Goal: Navigation & Orientation: Find specific page/section

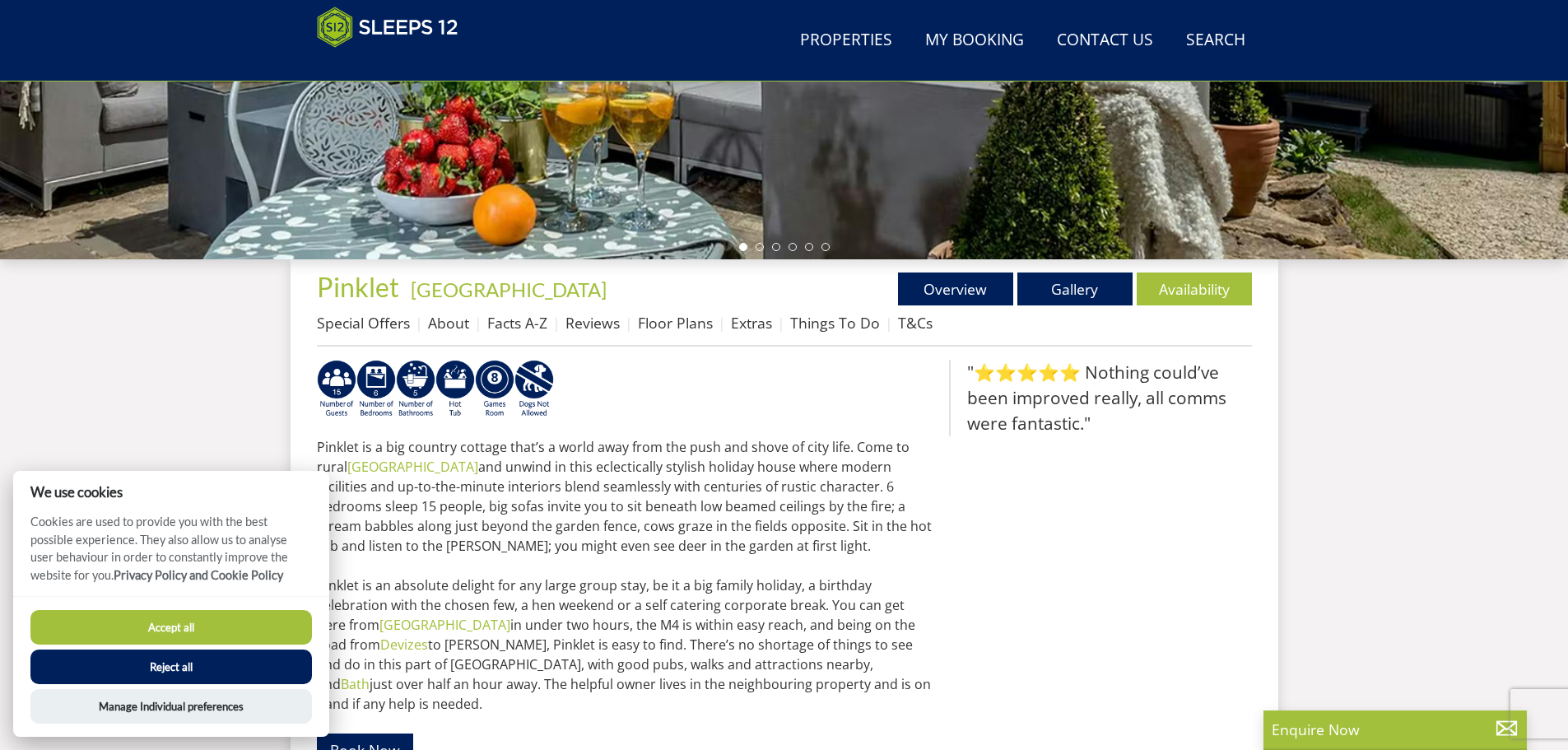
scroll to position [425, 0]
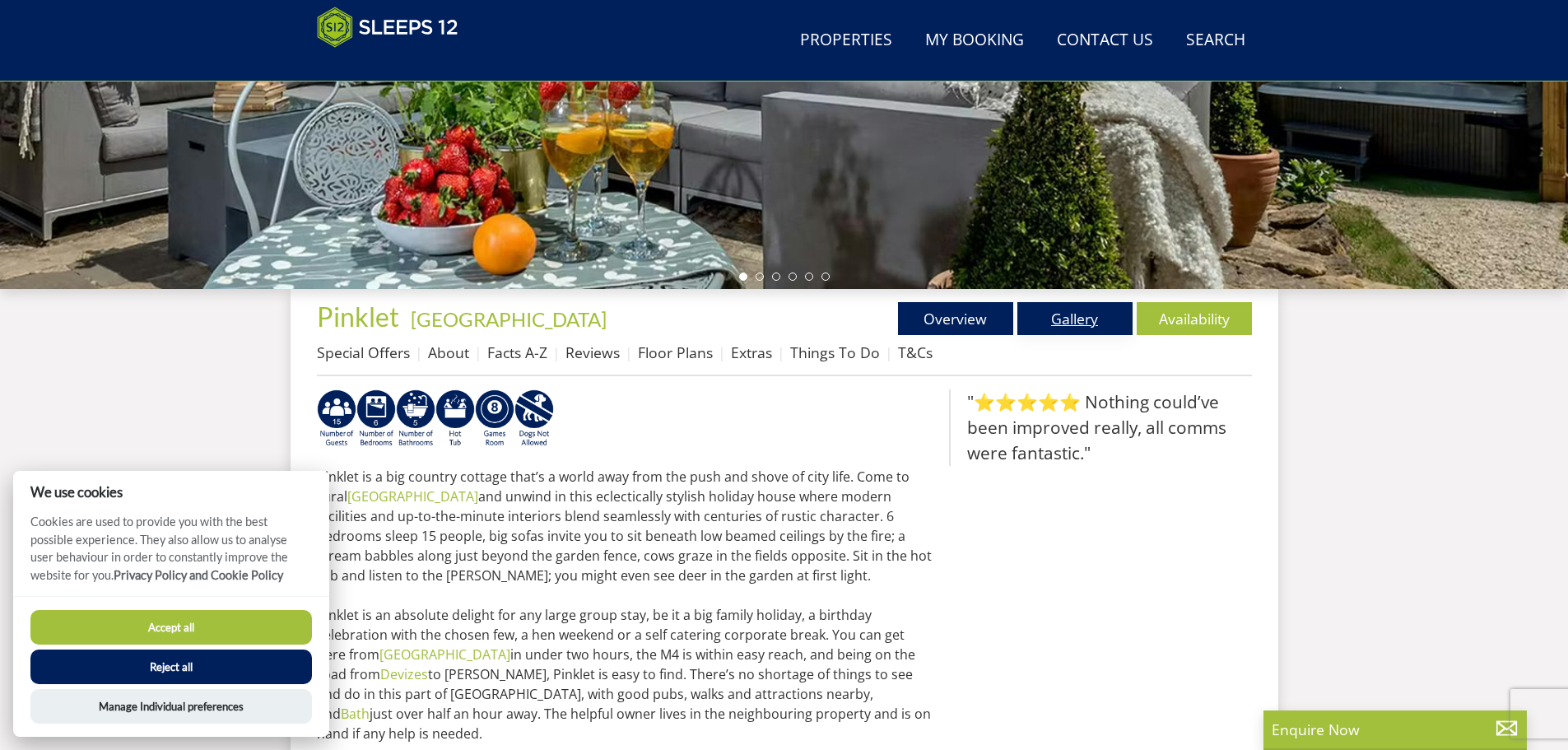
click at [1101, 320] on link "Gallery" at bounding box center [1075, 318] width 116 height 33
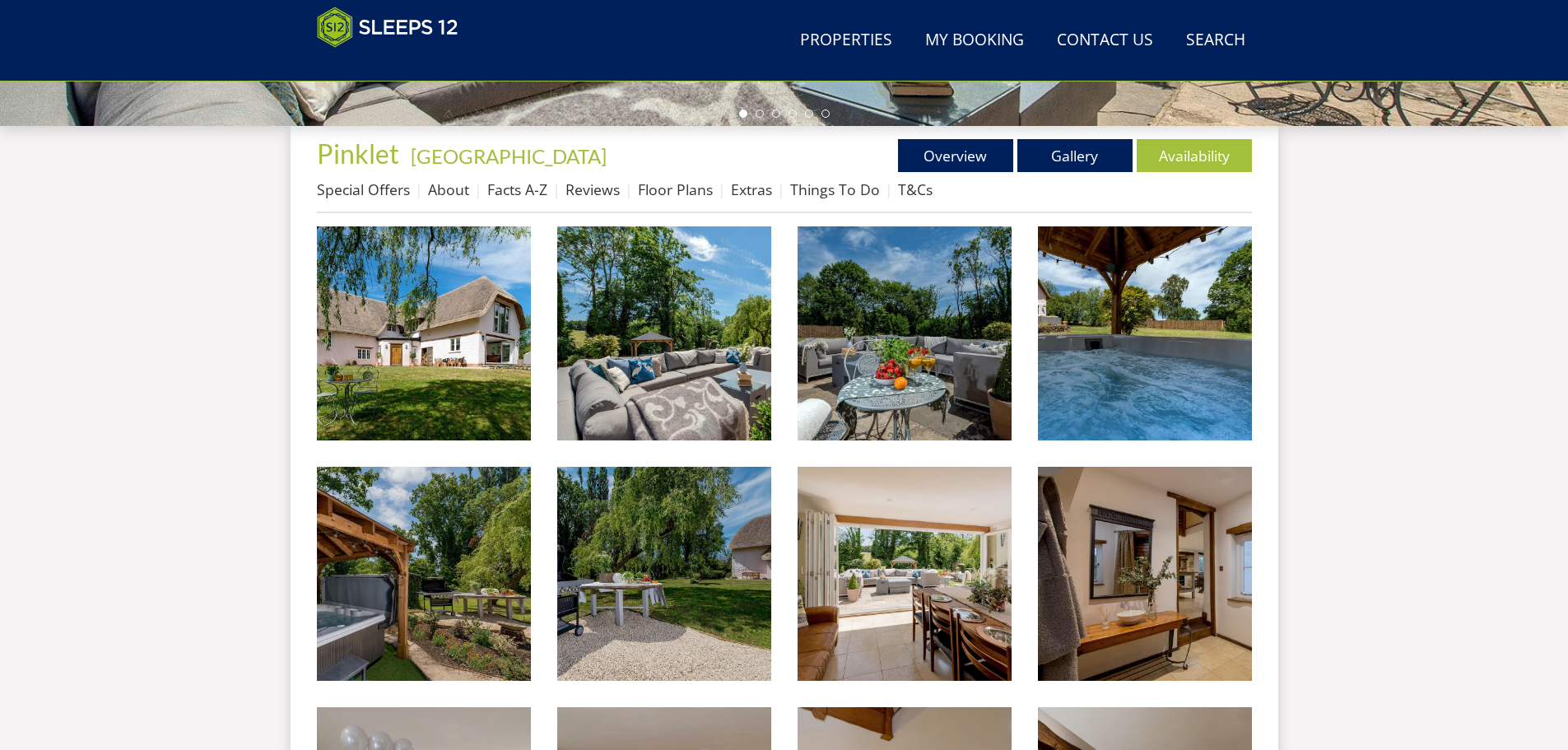
scroll to position [611, 0]
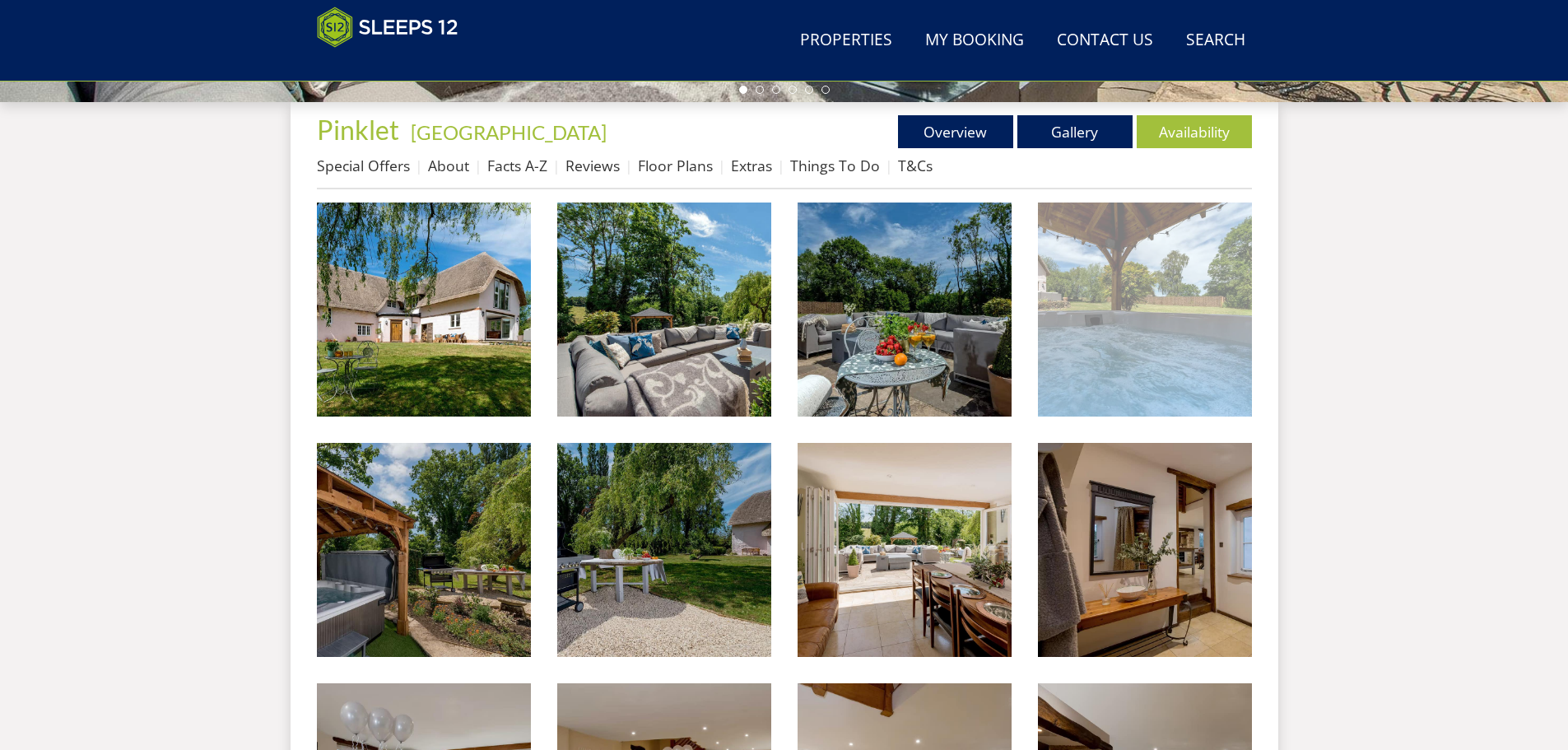
click at [1205, 371] on img at bounding box center [1145, 309] width 214 height 214
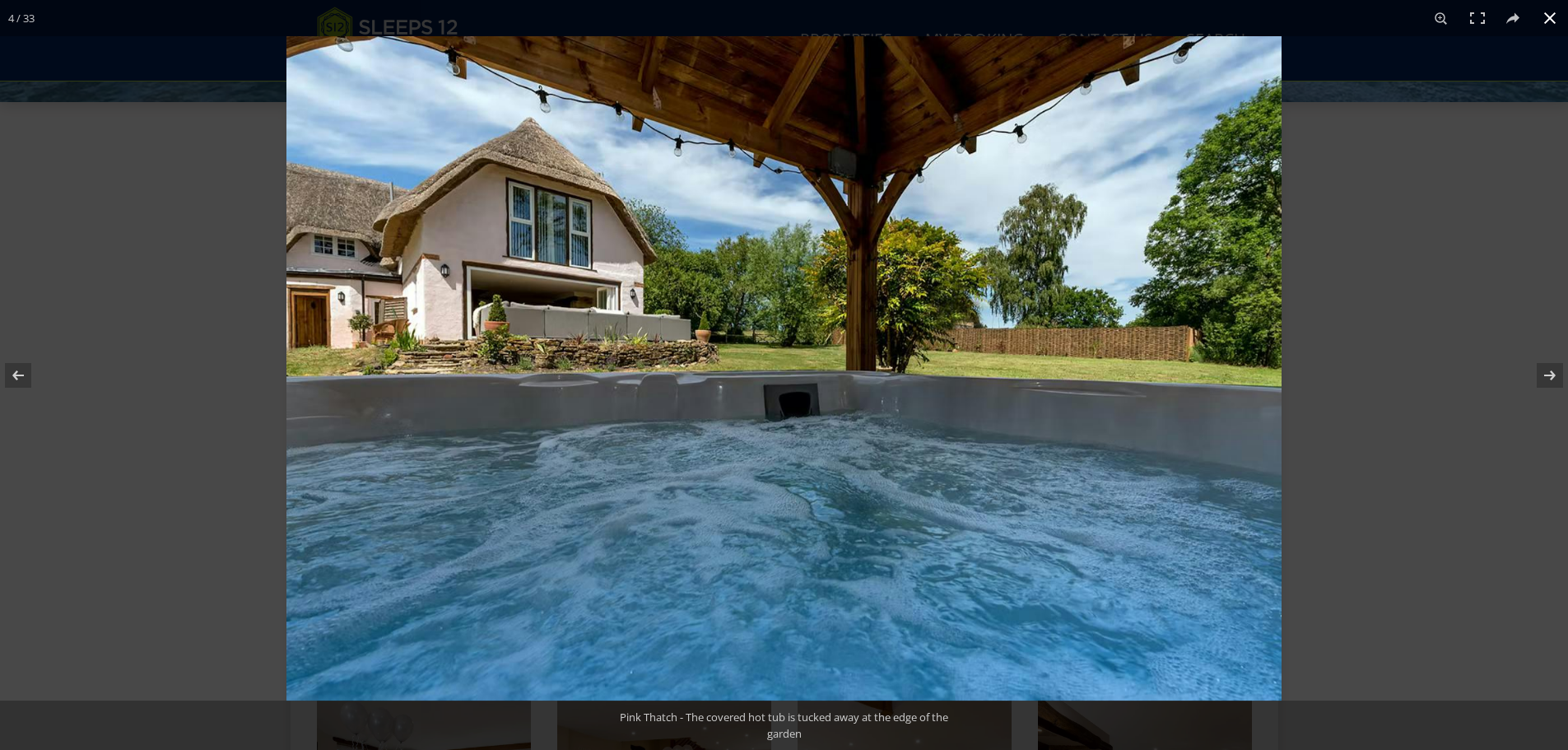
click at [1556, 17] on button at bounding box center [1549, 18] width 36 height 36
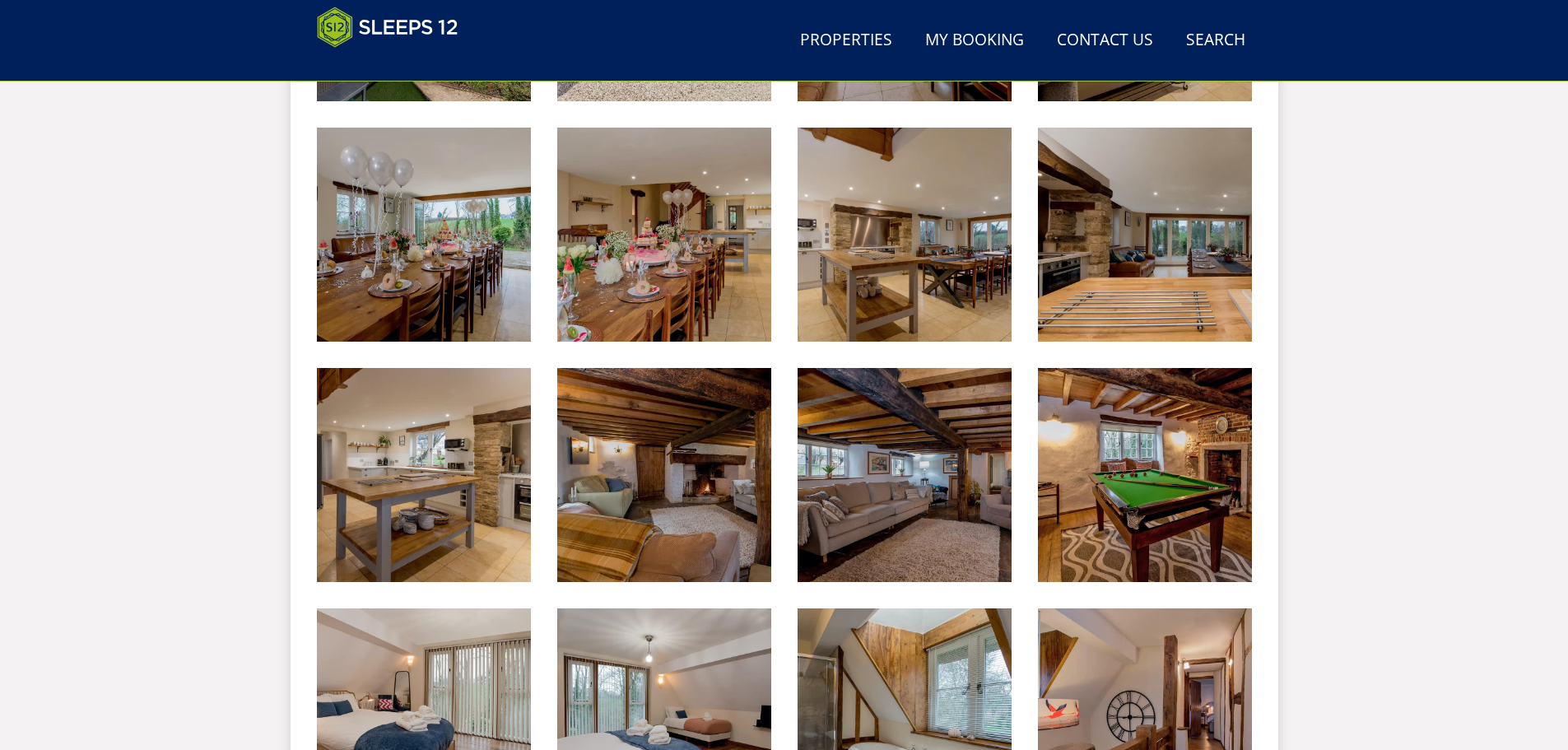
scroll to position [1188, 0]
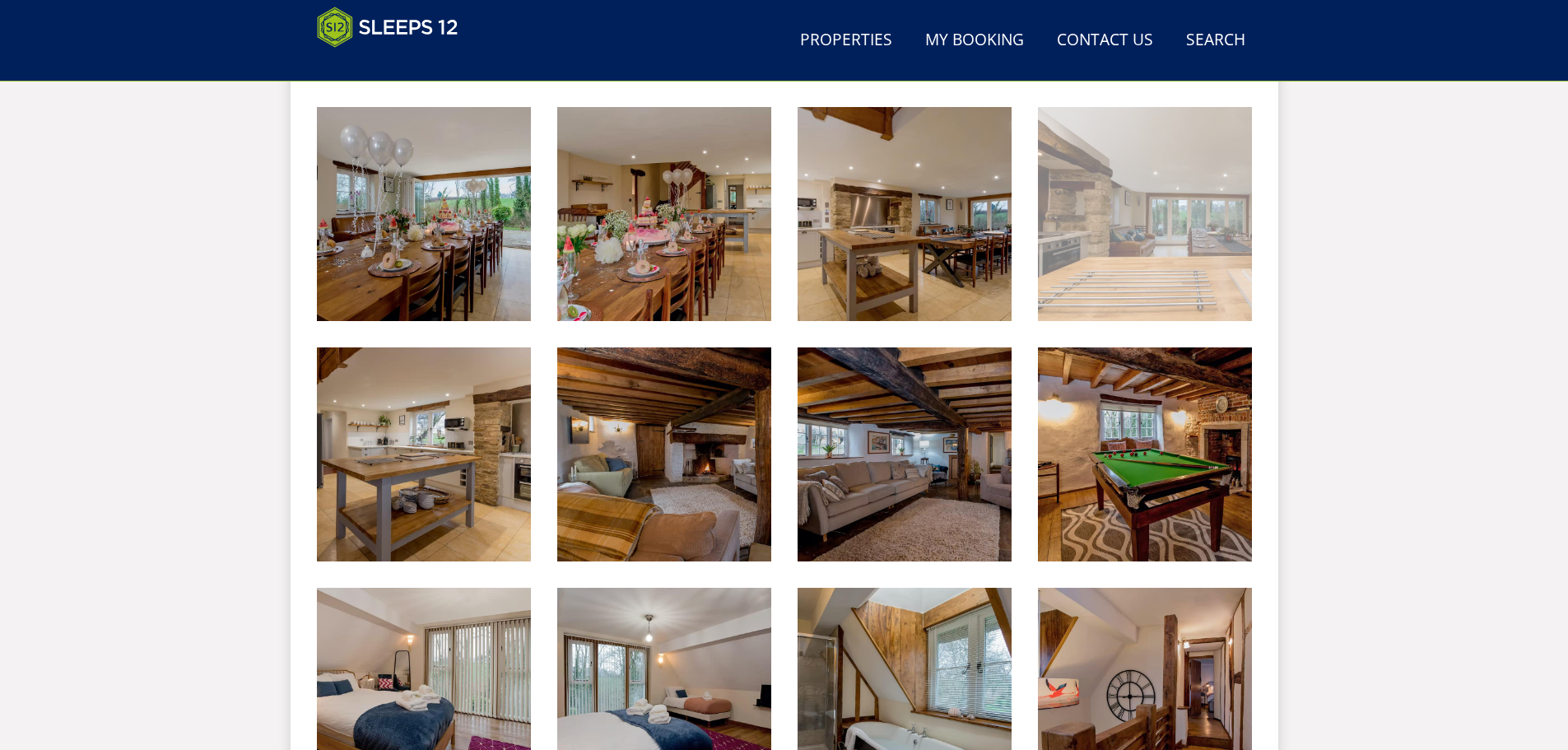
click at [1211, 301] on img at bounding box center [1145, 214] width 214 height 214
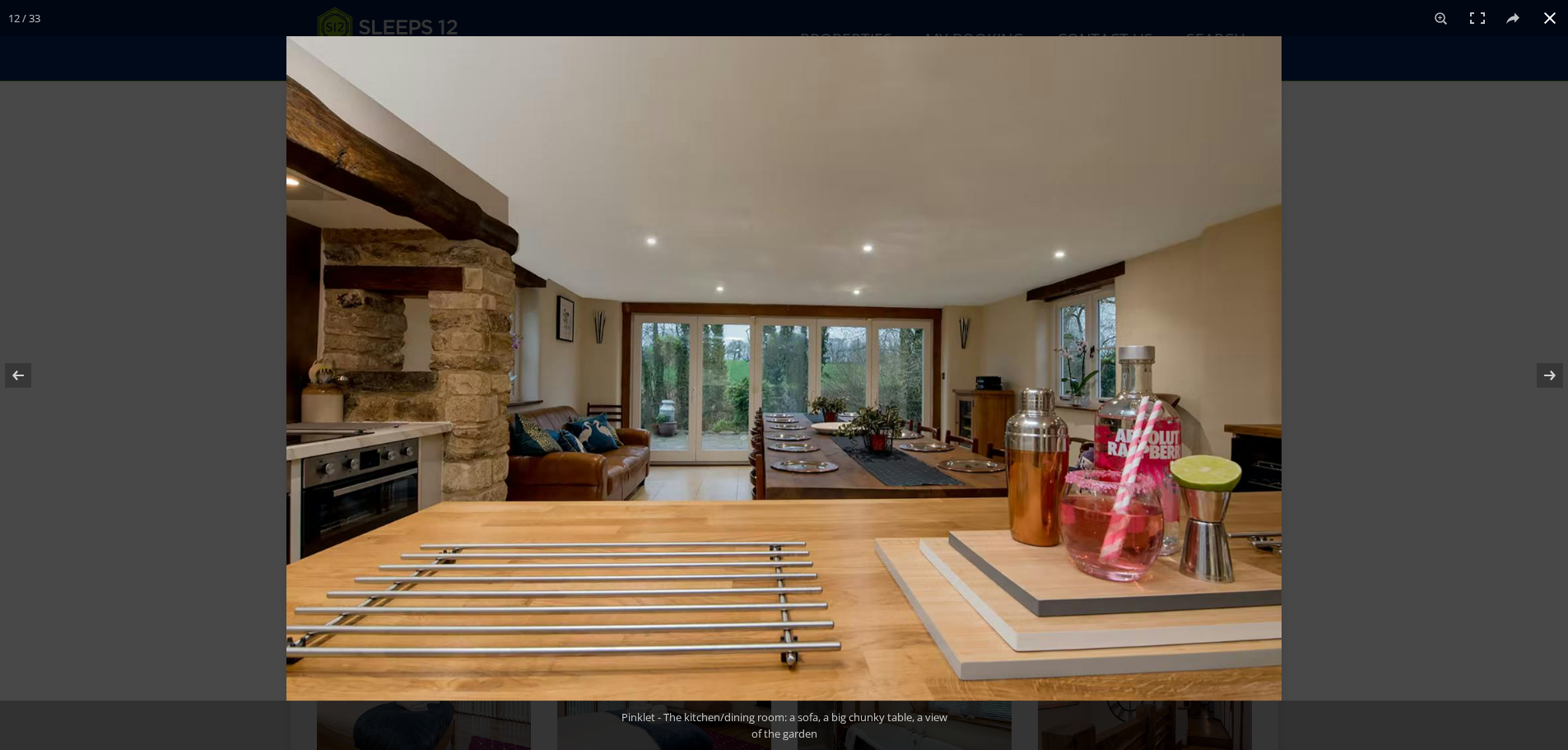
click at [1560, 13] on button at bounding box center [1549, 18] width 36 height 36
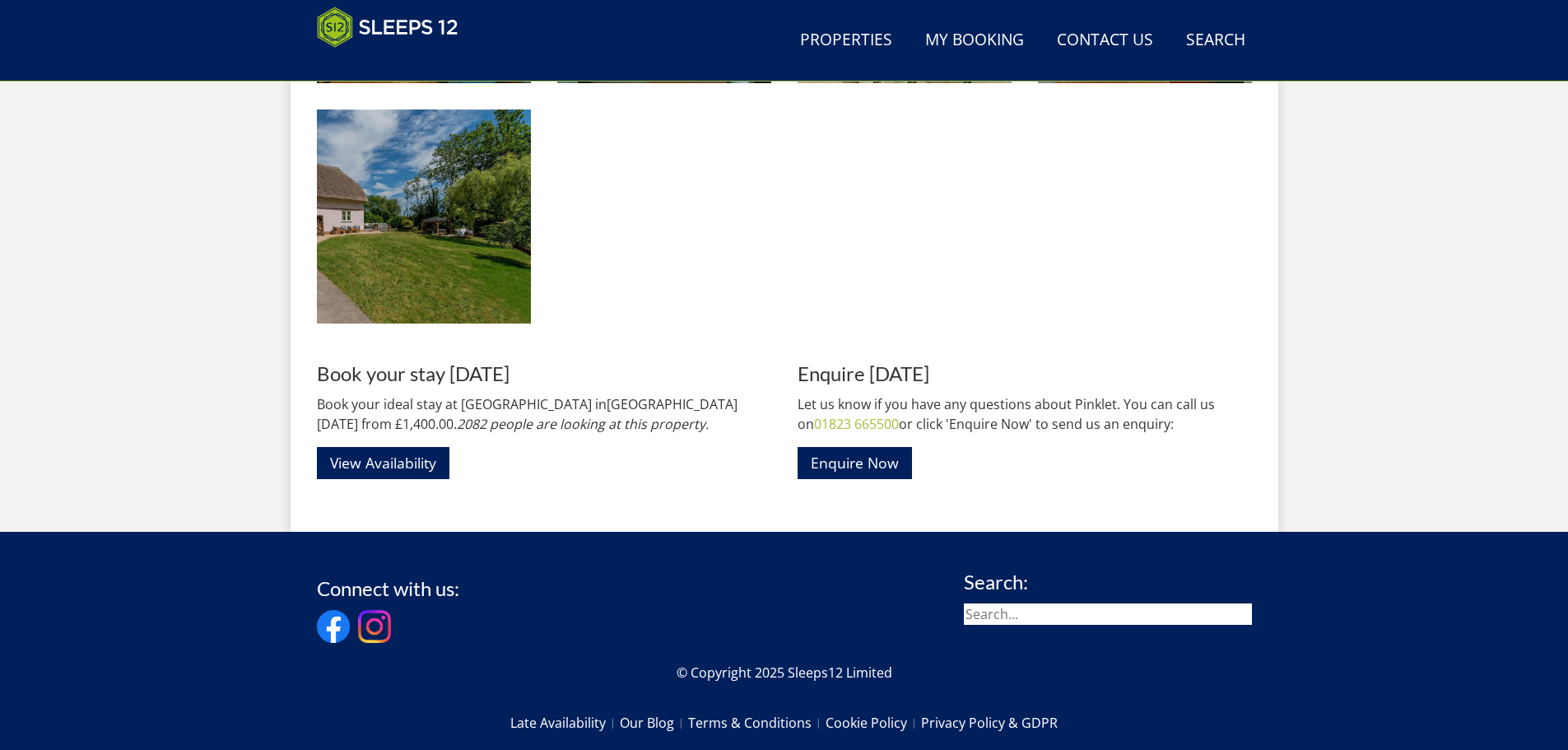
scroll to position [2669, 0]
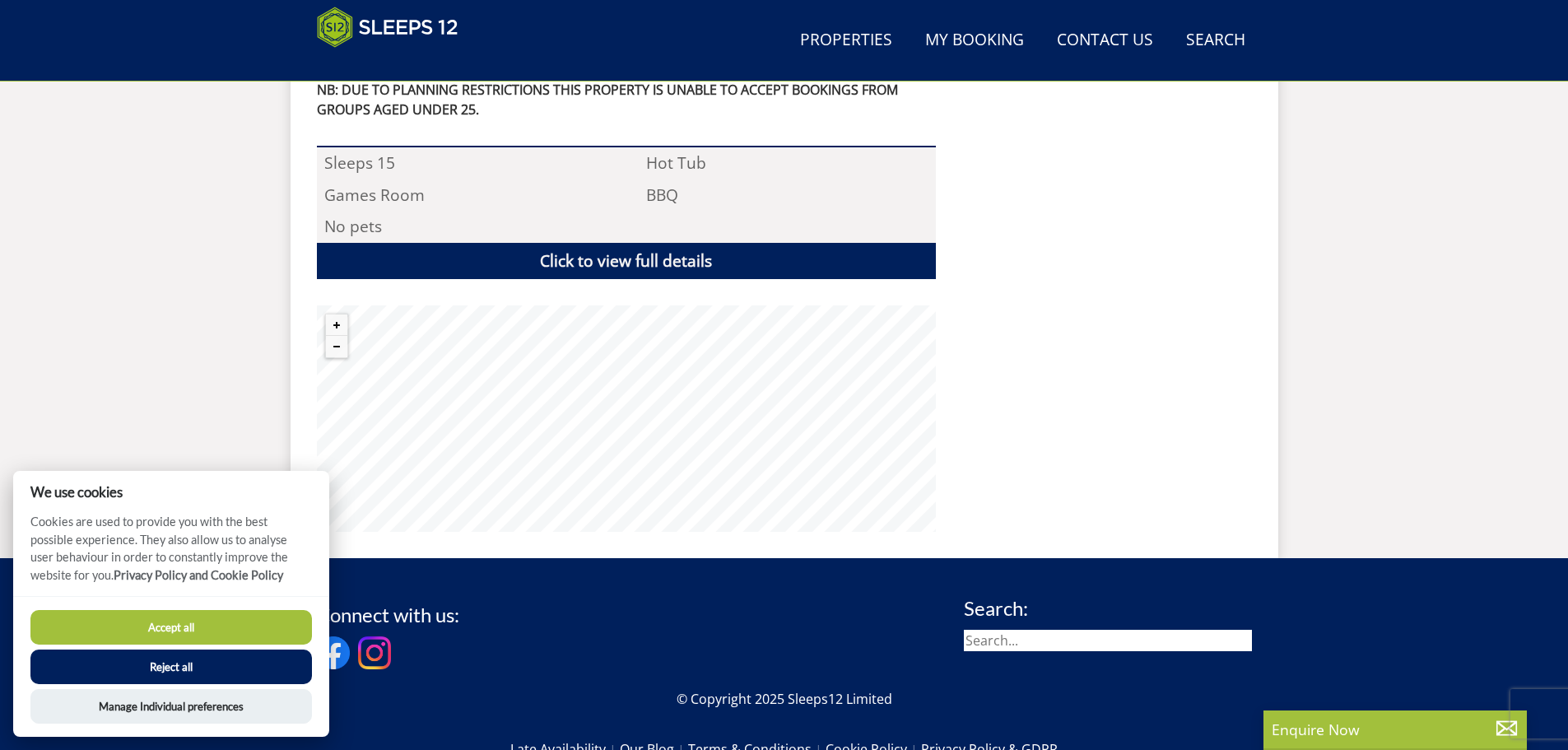
scroll to position [1248, 0]
